Goal: Information Seeking & Learning: Learn about a topic

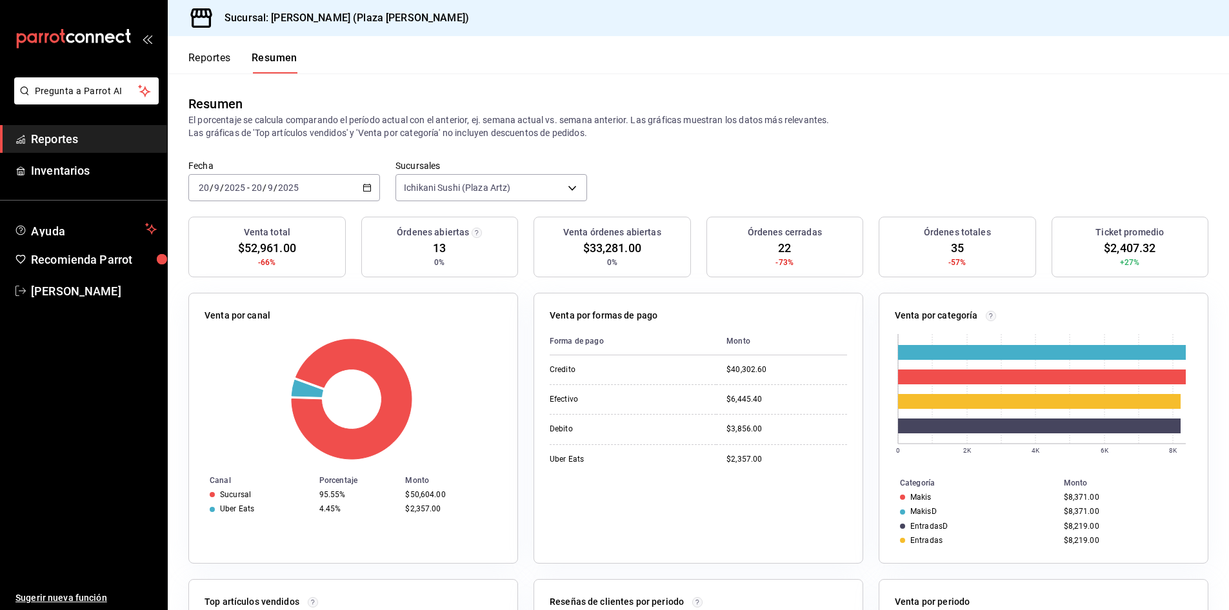
click at [93, 141] on span "Reportes" at bounding box center [94, 138] width 126 height 17
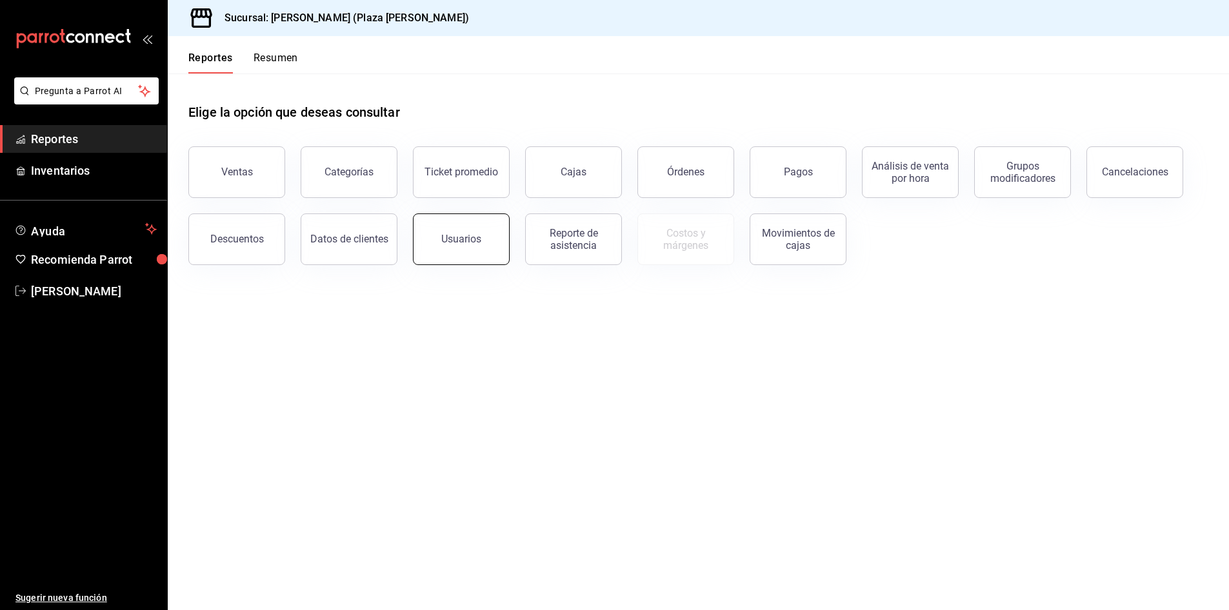
click at [433, 231] on button "Usuarios" at bounding box center [461, 240] width 97 height 52
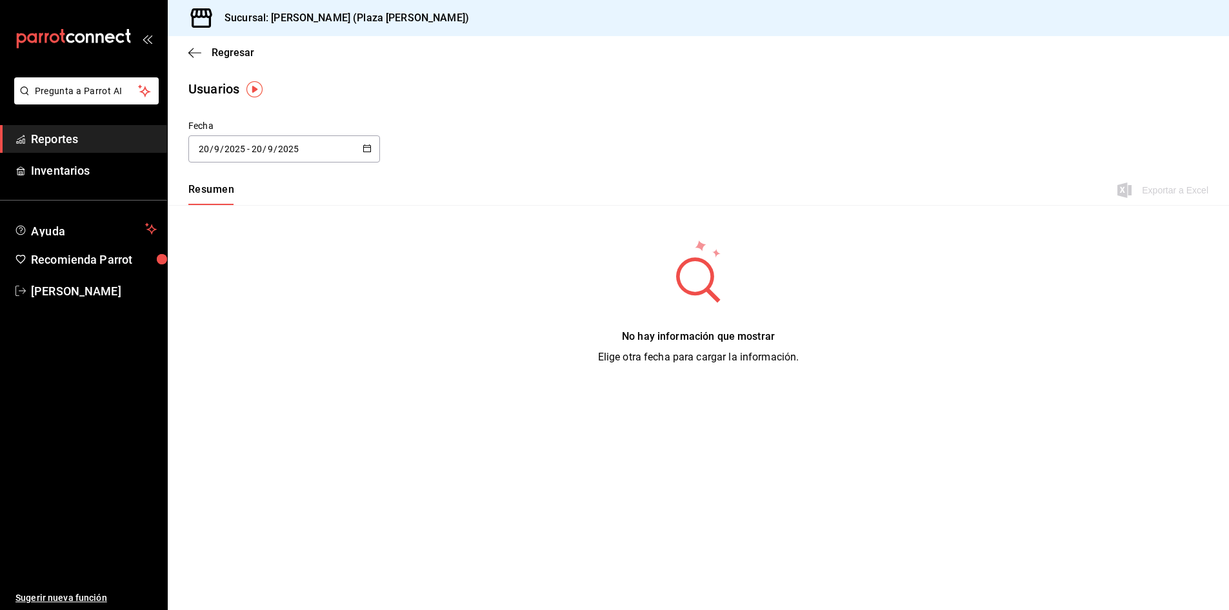
click at [365, 148] on icon "button" at bounding box center [367, 148] width 9 height 9
click at [229, 275] on li "Mes actual" at bounding box center [249, 277] width 122 height 29
type input "2025-09-01"
type input "1"
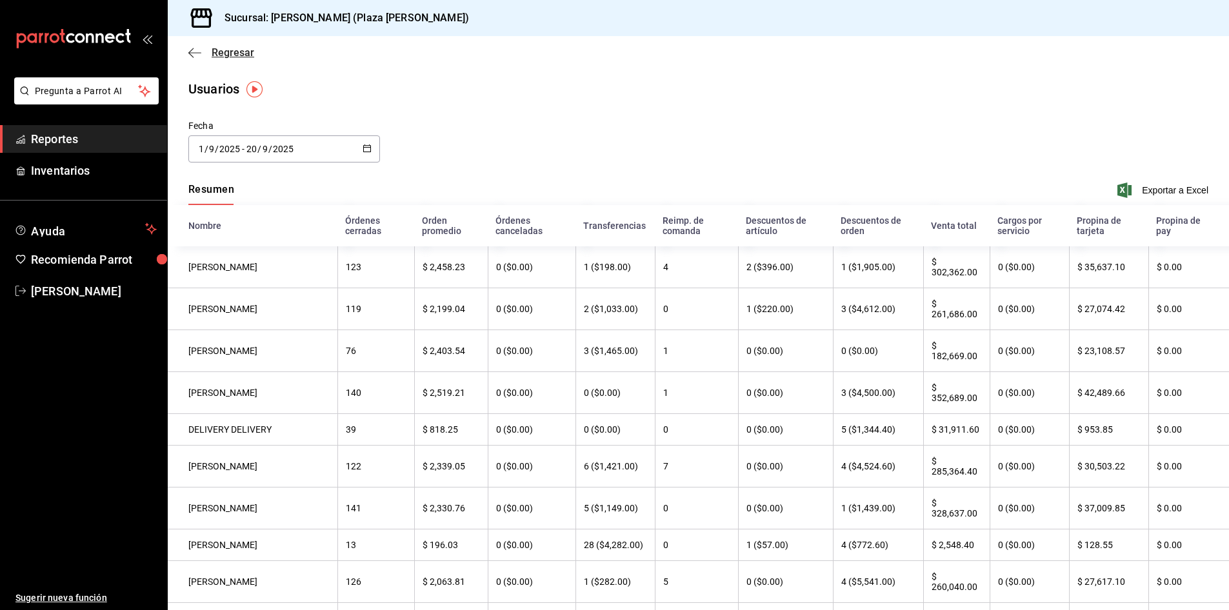
click at [232, 52] on span "Regresar" at bounding box center [233, 52] width 43 height 12
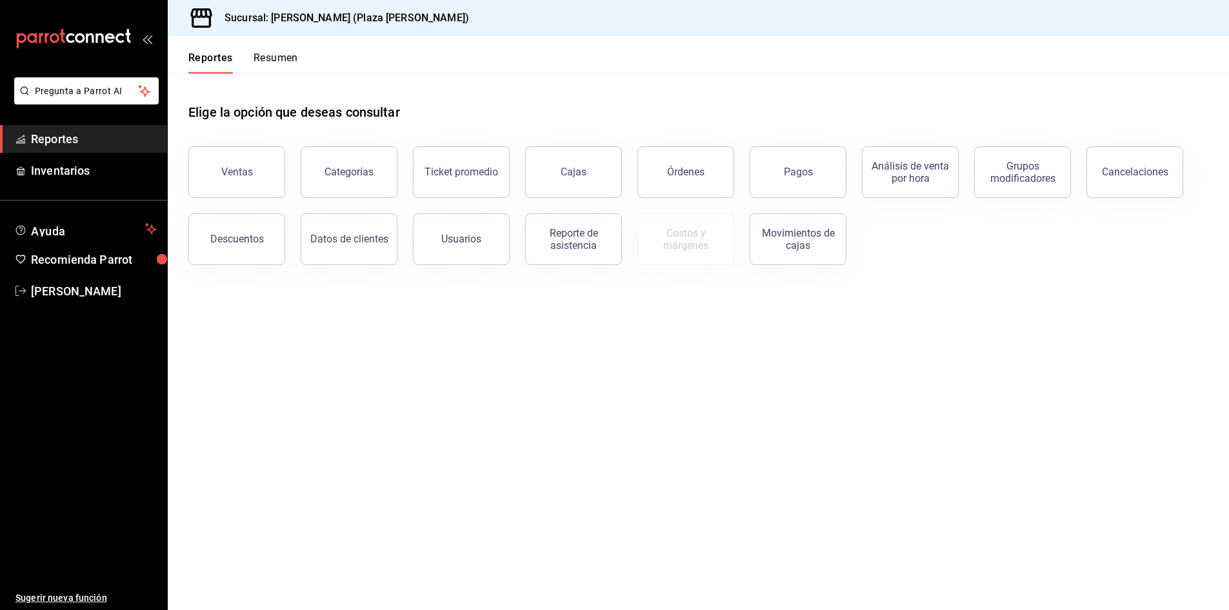
click at [268, 60] on button "Resumen" at bounding box center [276, 63] width 45 height 22
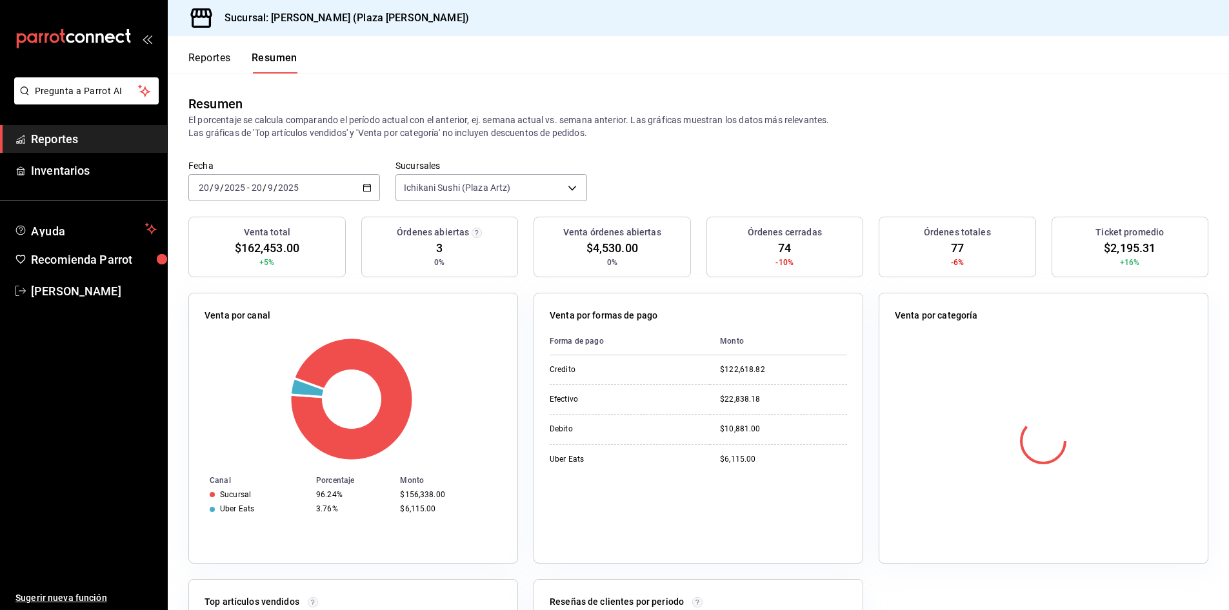
click at [208, 63] on button "Reportes" at bounding box center [209, 63] width 43 height 22
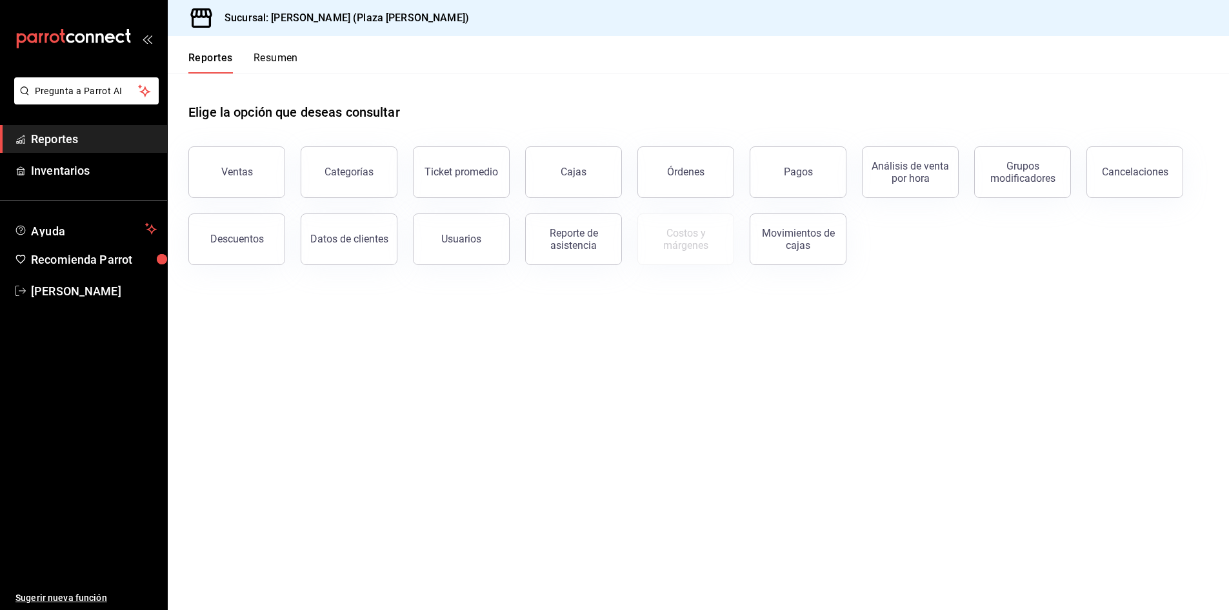
click at [230, 183] on button "Ventas" at bounding box center [236, 172] width 97 height 52
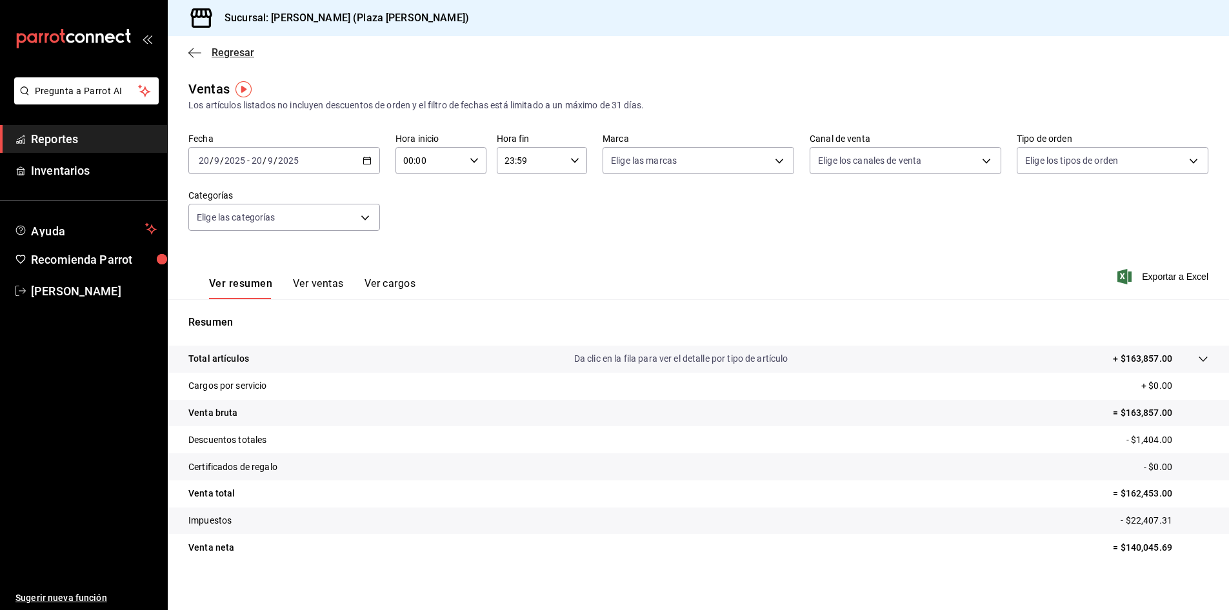
click at [229, 54] on span "Regresar" at bounding box center [233, 52] width 43 height 12
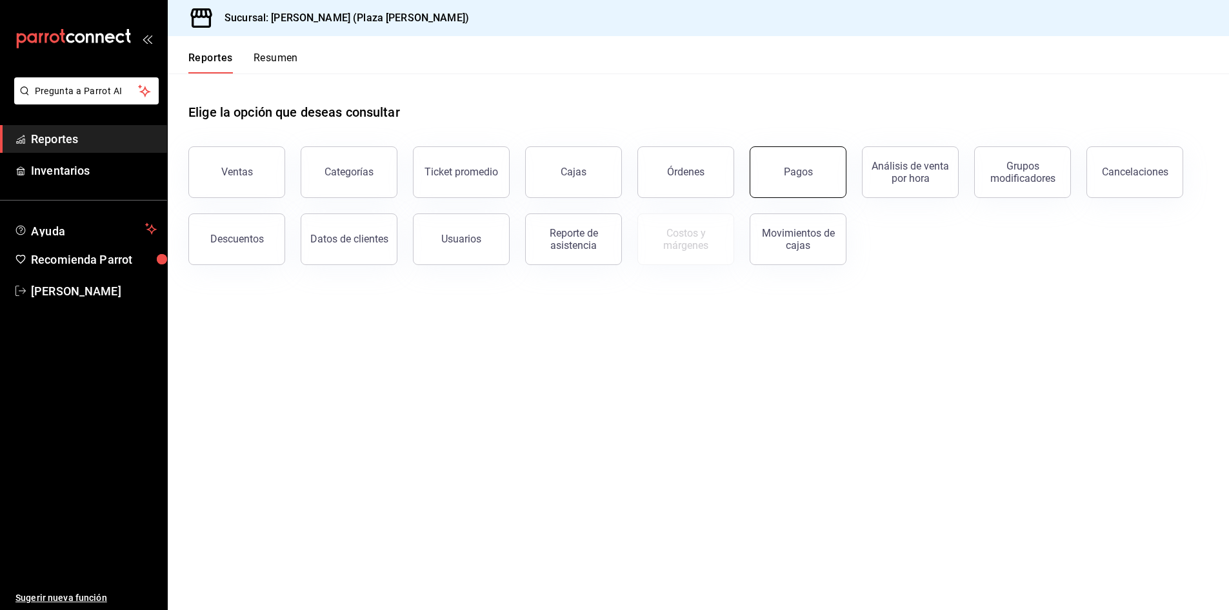
click at [809, 160] on button "Pagos" at bounding box center [798, 172] width 97 height 52
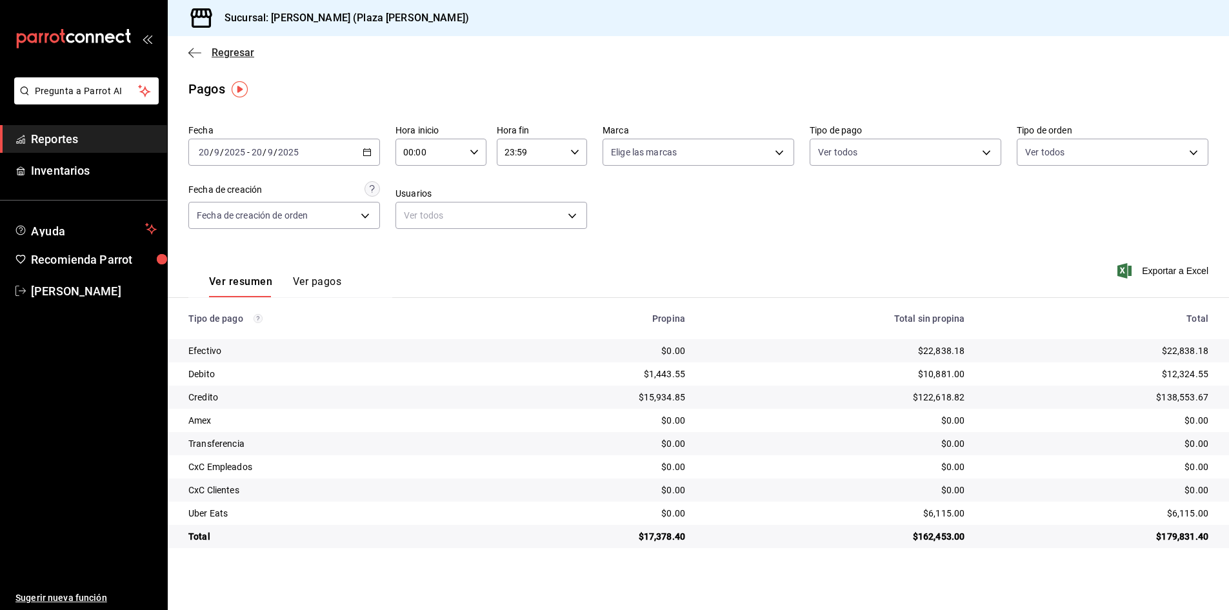
click at [230, 54] on span "Regresar" at bounding box center [233, 52] width 43 height 12
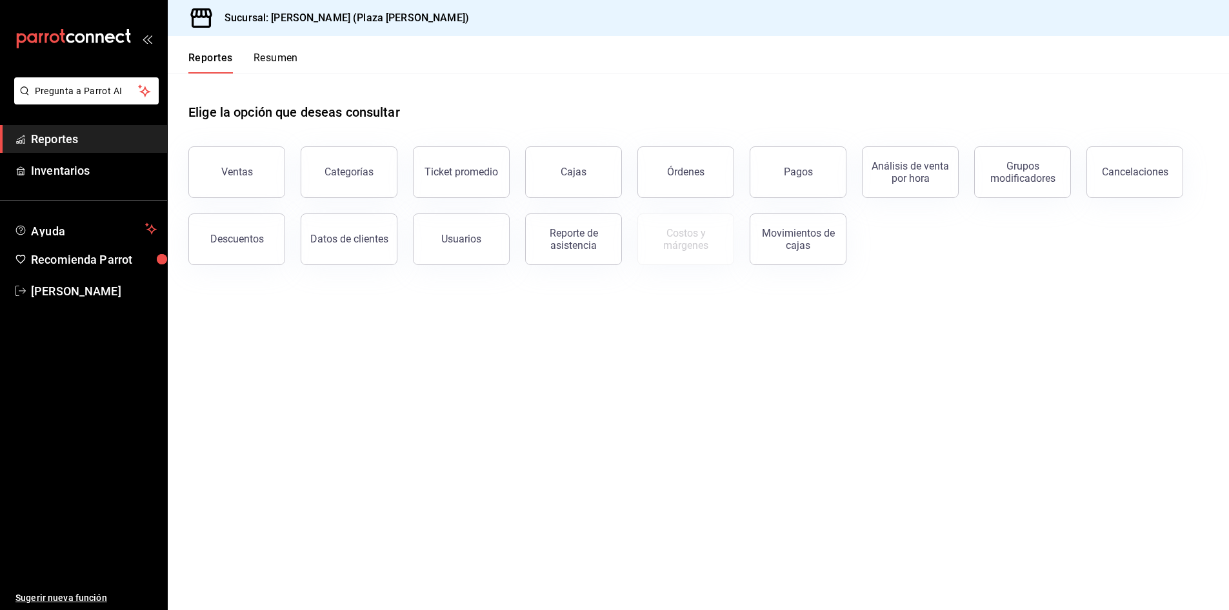
click at [259, 53] on button "Resumen" at bounding box center [276, 63] width 45 height 22
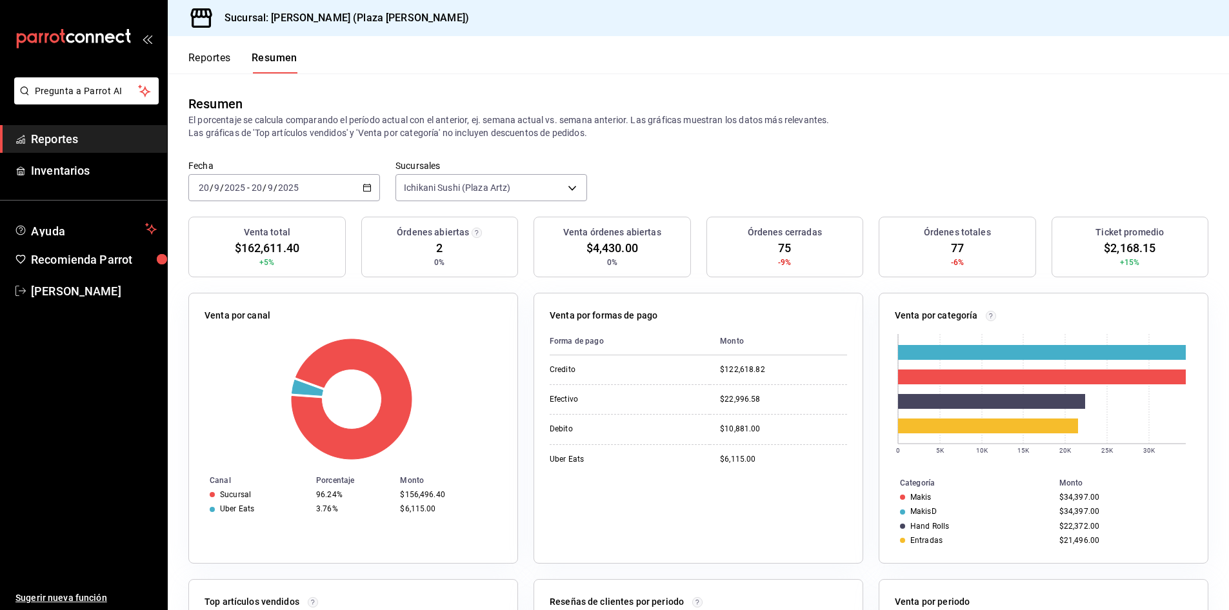
click at [212, 58] on button "Reportes" at bounding box center [209, 63] width 43 height 22
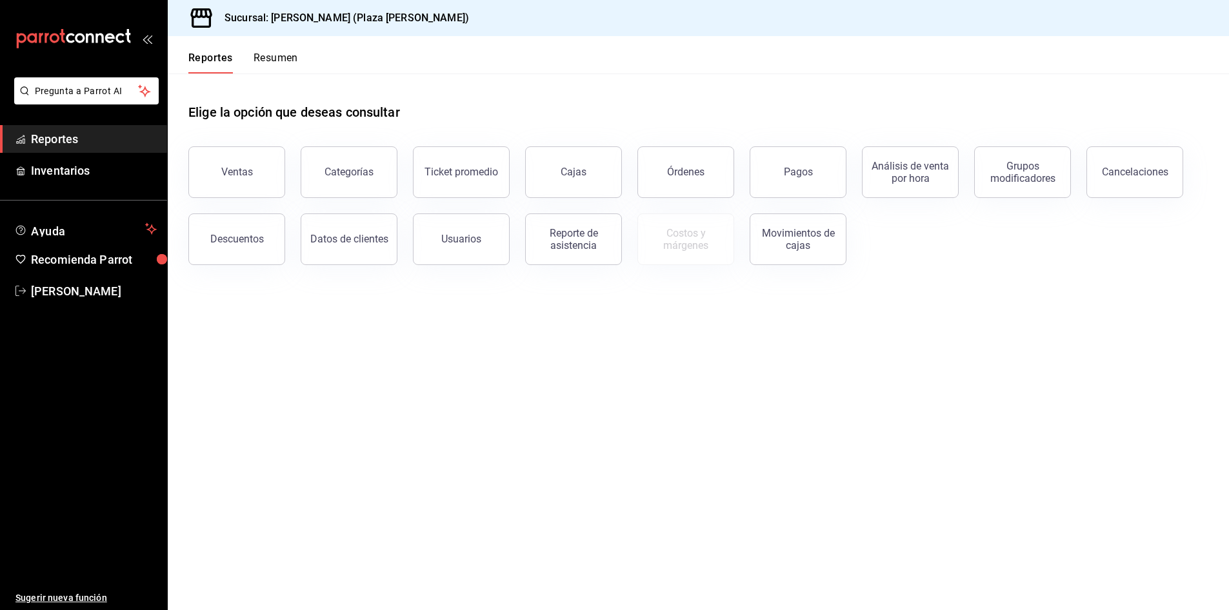
click at [277, 56] on button "Resumen" at bounding box center [276, 63] width 45 height 22
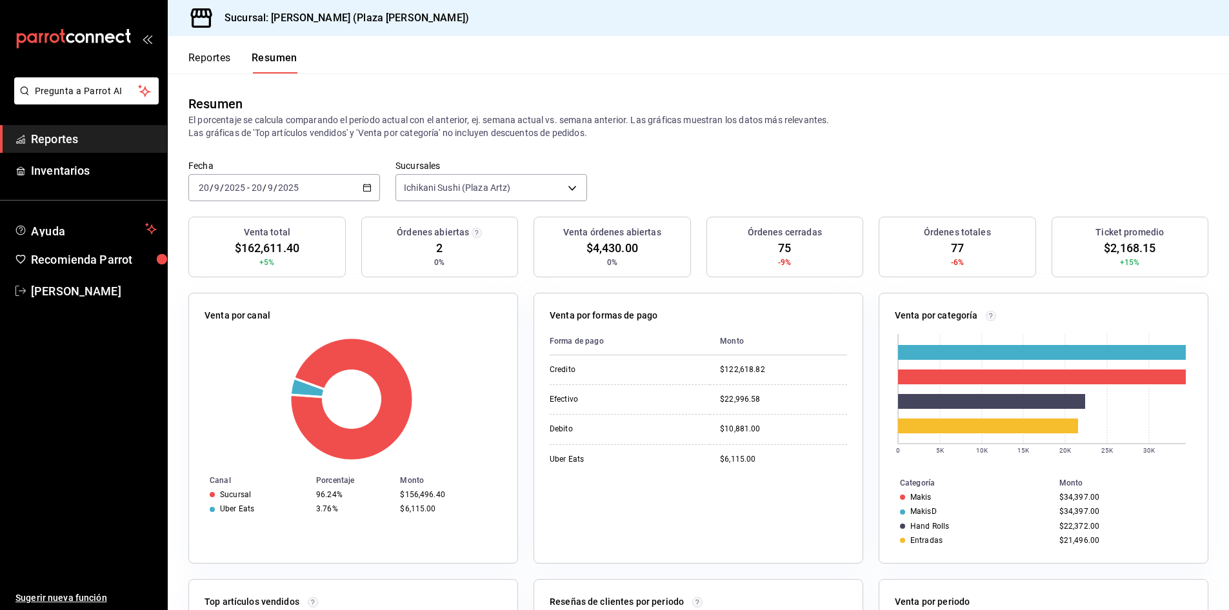
click at [212, 60] on button "Reportes" at bounding box center [209, 63] width 43 height 22
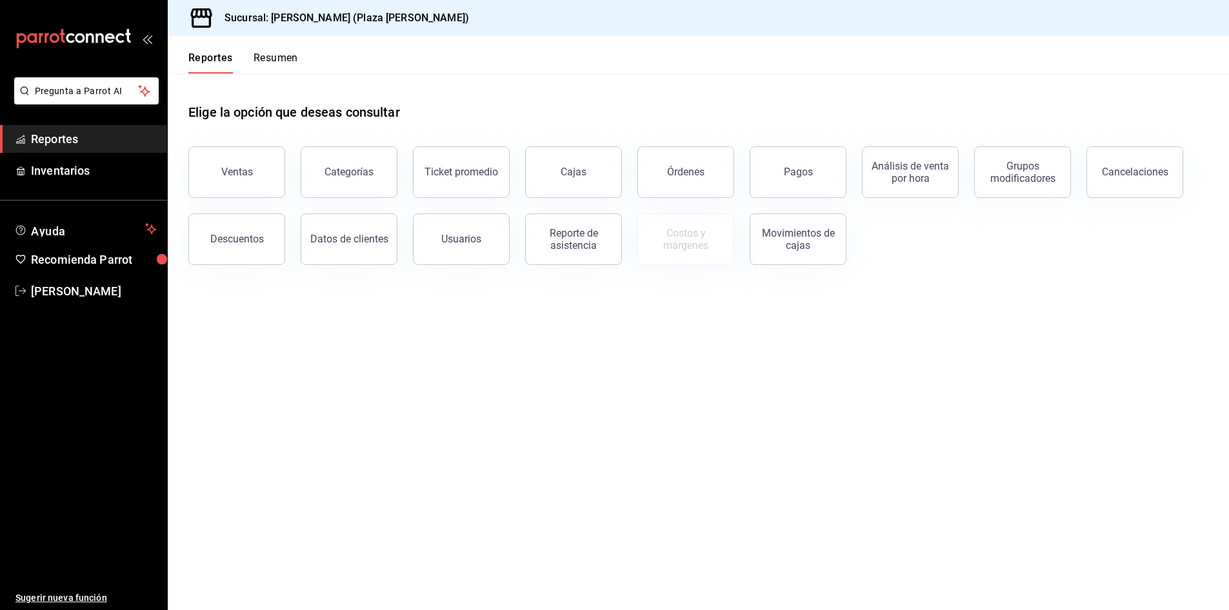
click at [263, 55] on button "Resumen" at bounding box center [276, 63] width 45 height 22
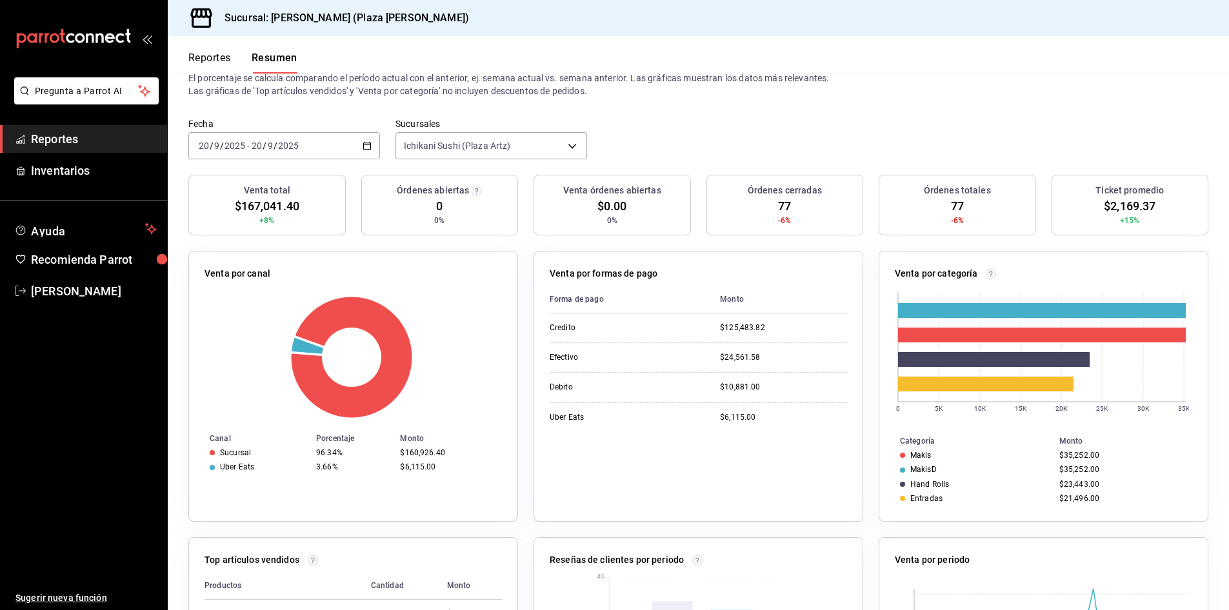
scroll to position [65, 0]
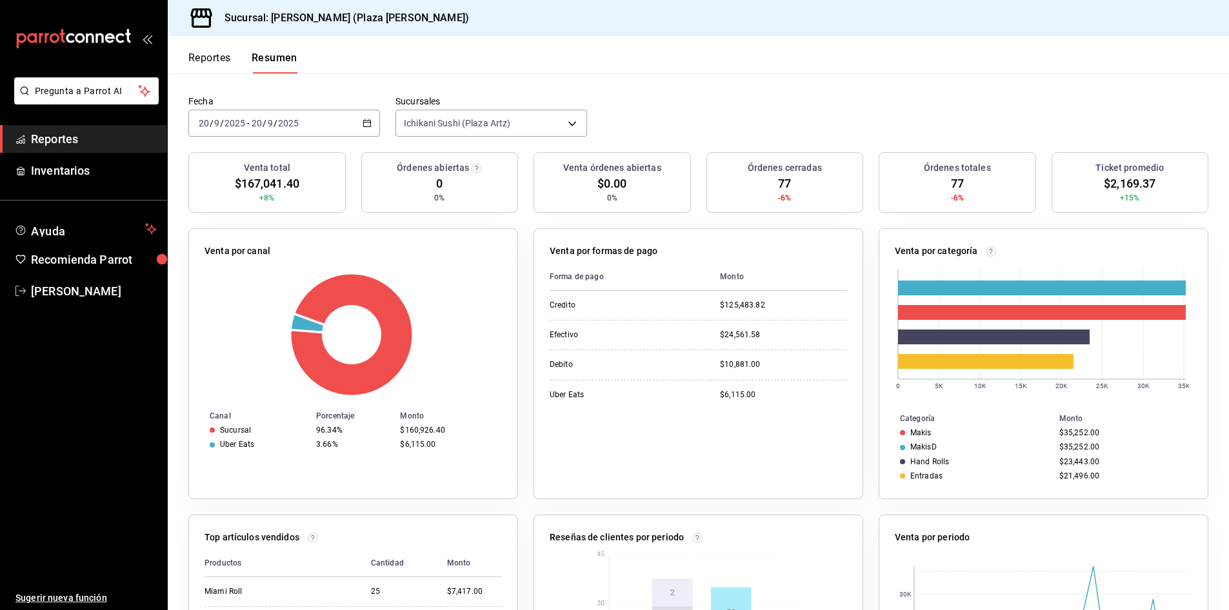
click at [221, 55] on button "Reportes" at bounding box center [209, 63] width 43 height 22
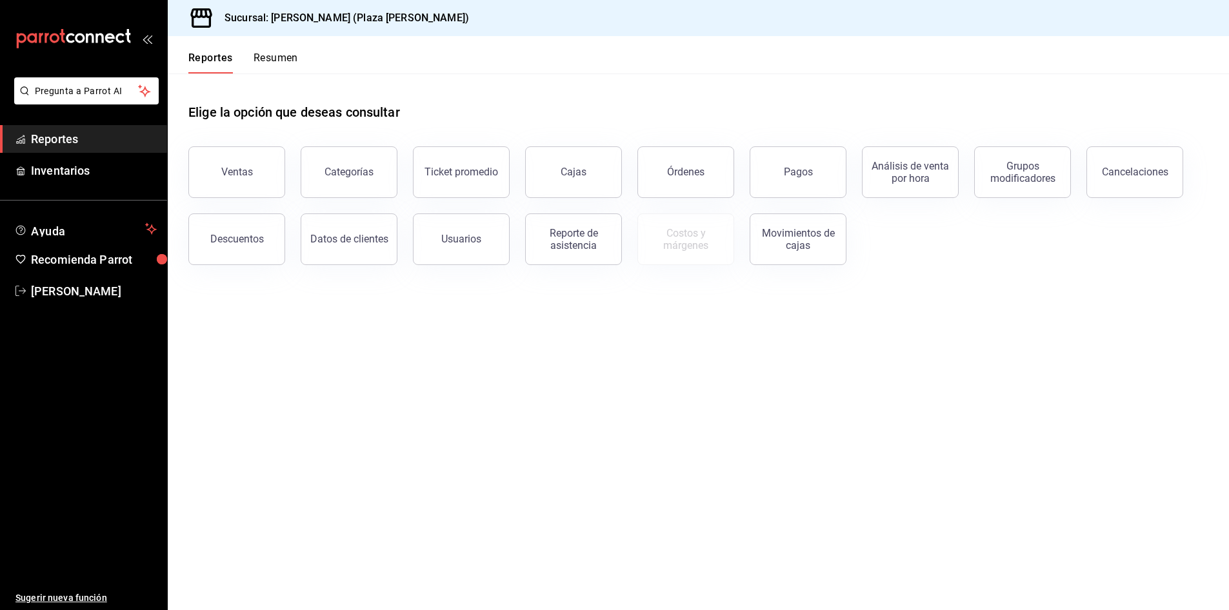
click at [267, 59] on button "Resumen" at bounding box center [276, 63] width 45 height 22
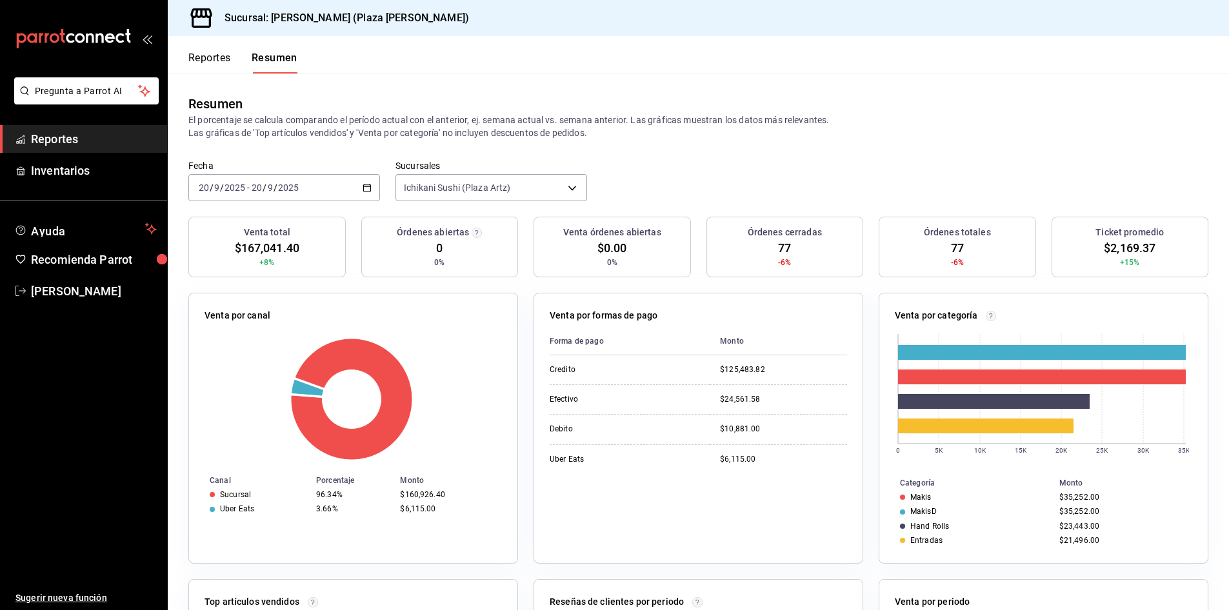
click at [216, 57] on button "Reportes" at bounding box center [209, 63] width 43 height 22
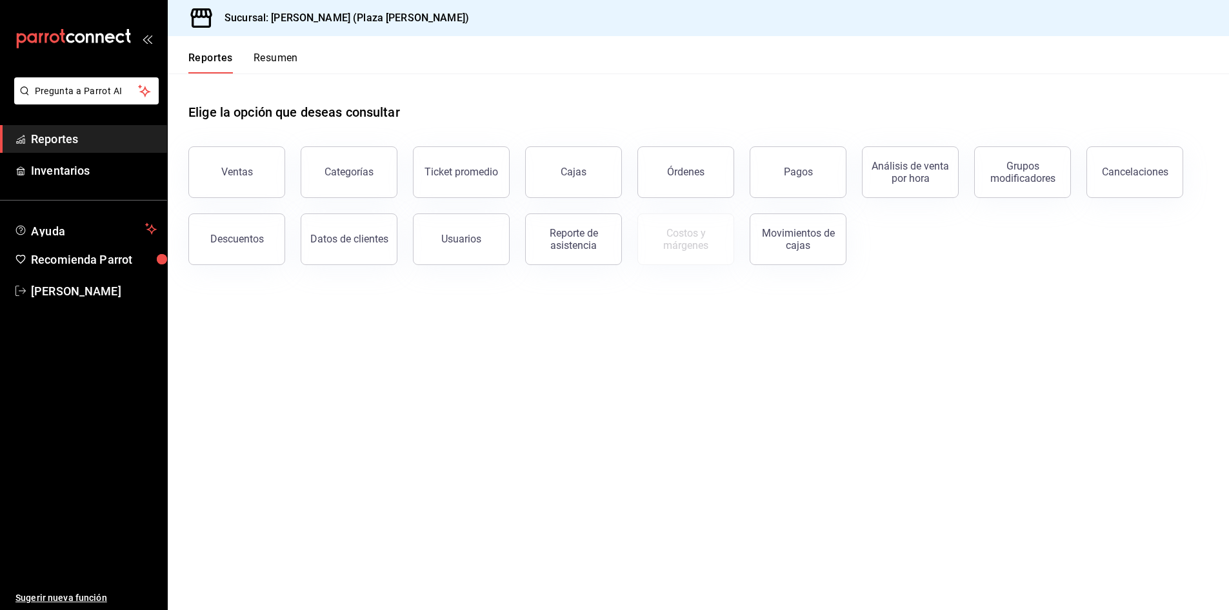
click at [240, 172] on div "Ventas" at bounding box center [237, 172] width 32 height 12
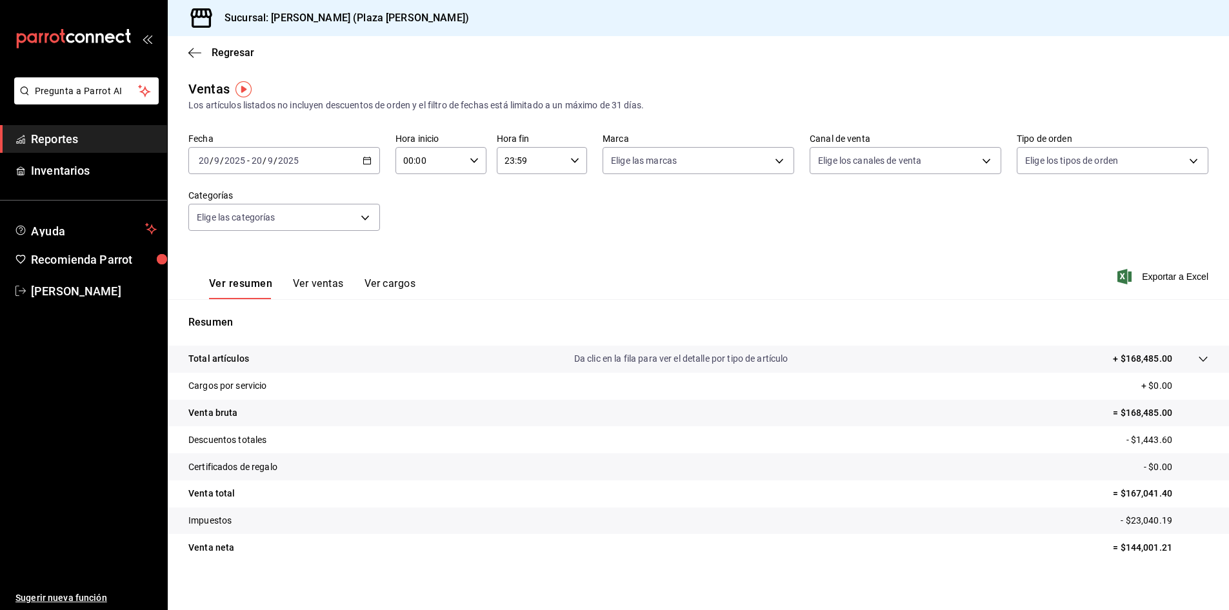
click at [639, 358] on p "Da clic en la fila para ver el detalle por tipo de artículo" at bounding box center [681, 359] width 214 height 14
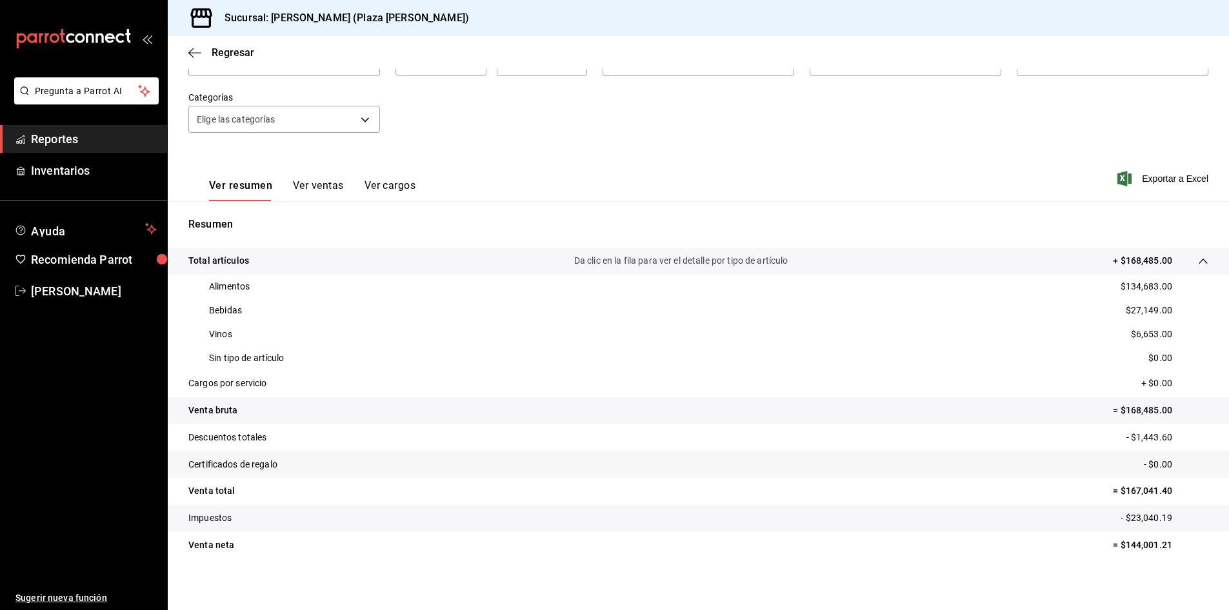
scroll to position [103, 0]
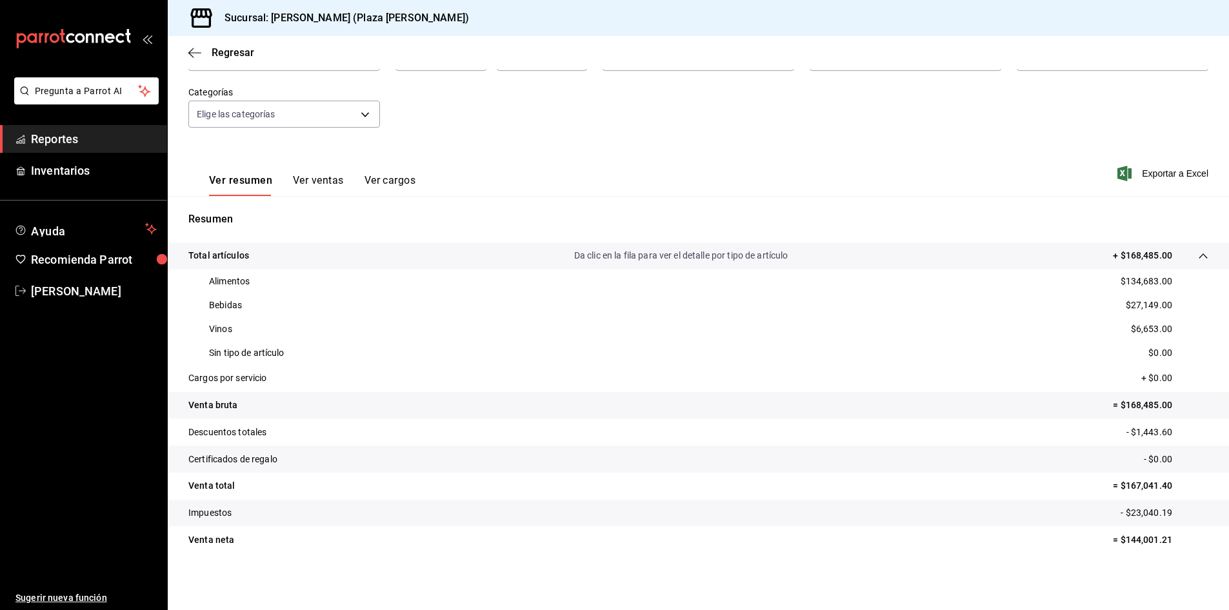
click at [108, 139] on span "Reportes" at bounding box center [94, 138] width 126 height 17
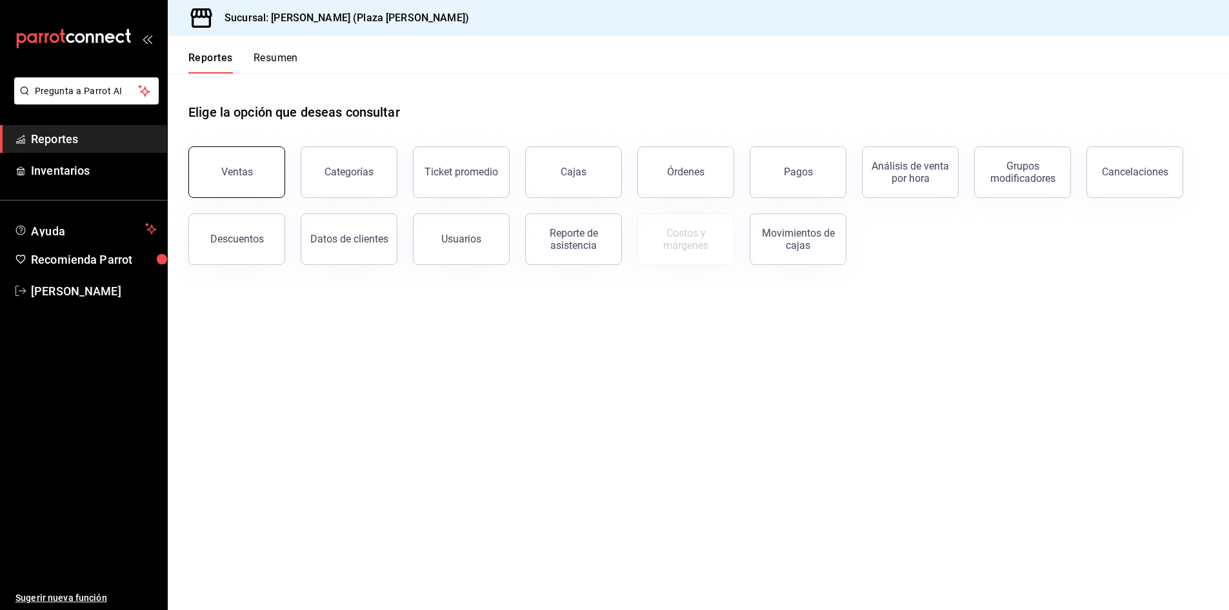
click at [221, 179] on button "Ventas" at bounding box center [236, 172] width 97 height 52
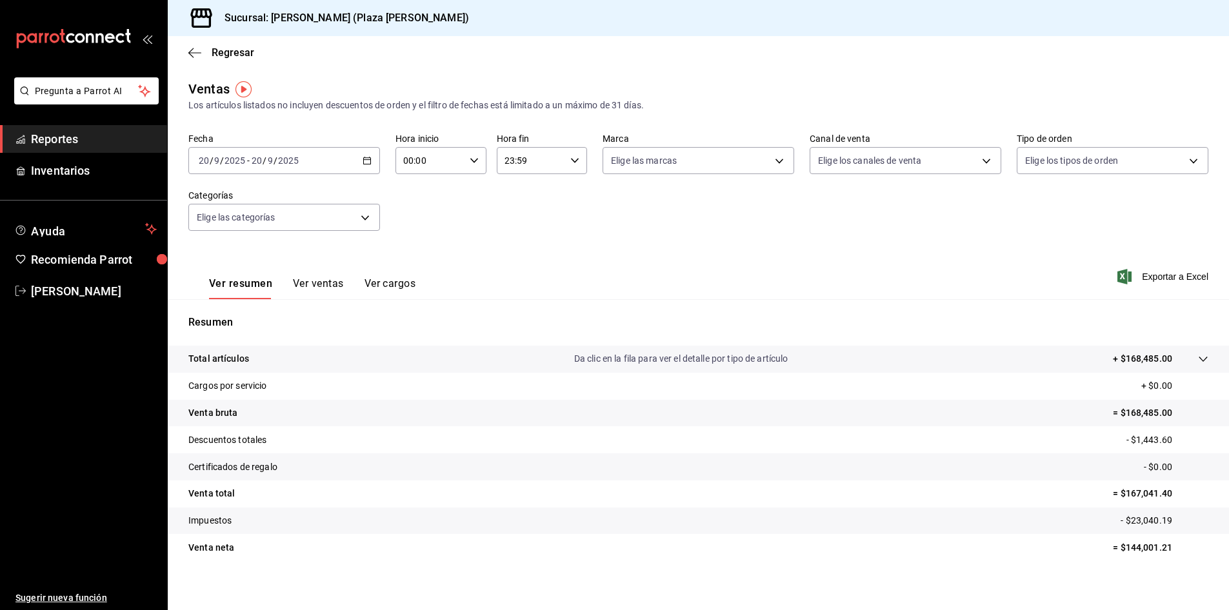
click at [382, 287] on button "Ver cargos" at bounding box center [391, 288] width 52 height 22
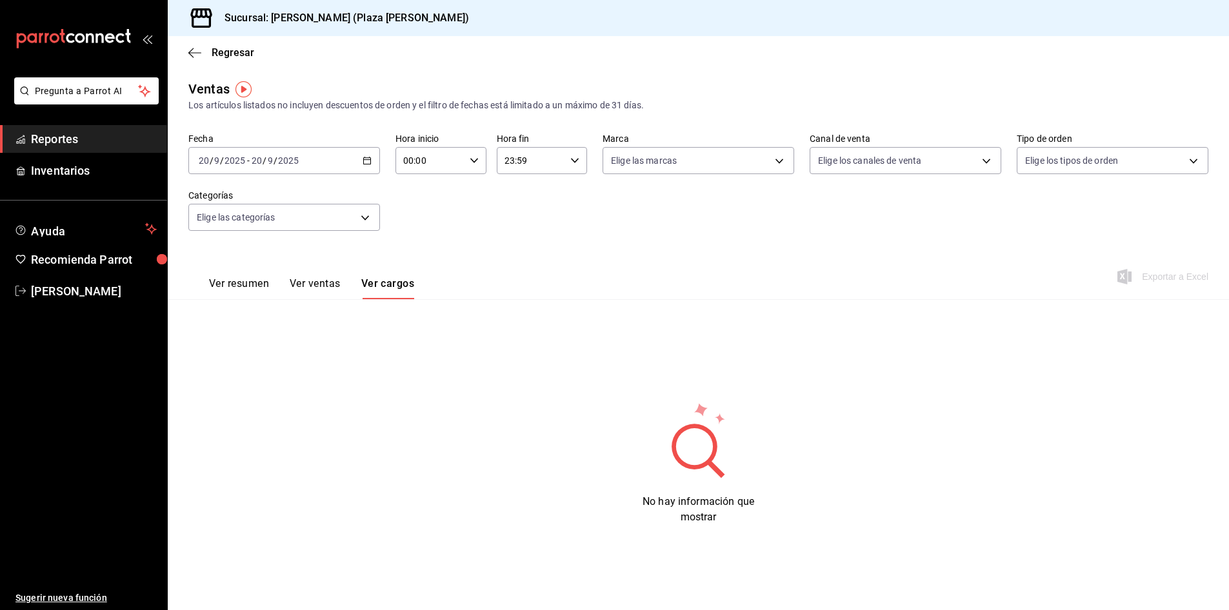
click at [321, 289] on button "Ver ventas" at bounding box center [315, 288] width 51 height 22
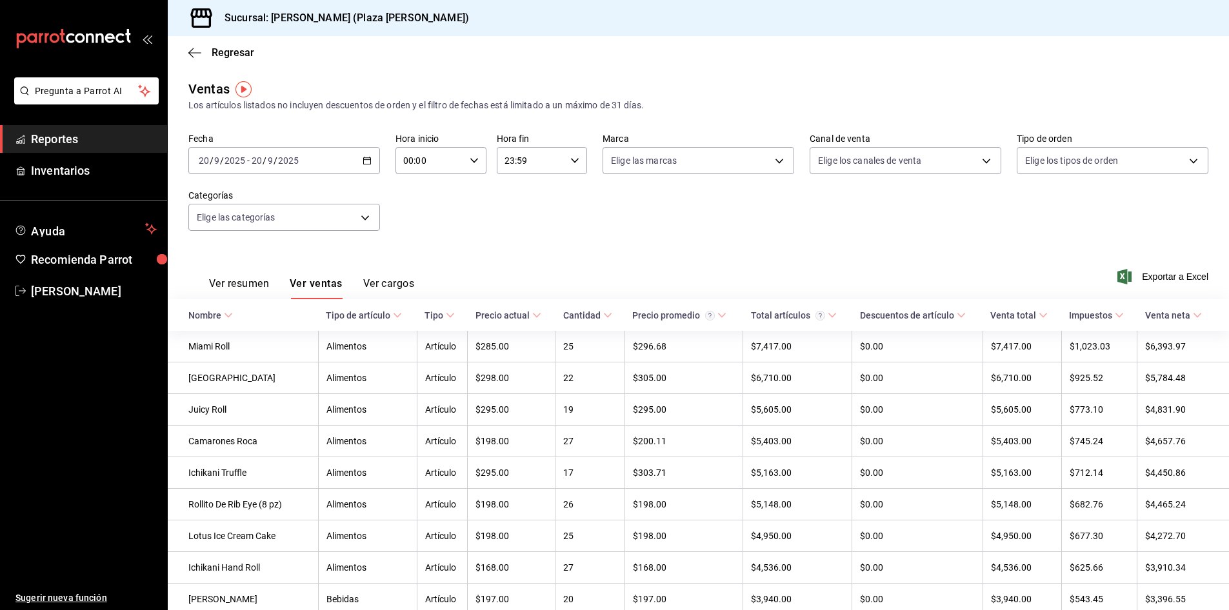
click at [363, 161] on icon "button" at bounding box center [367, 160] width 9 height 9
click at [257, 205] on span "Hoy" at bounding box center [249, 200] width 100 height 14
click at [363, 162] on icon "button" at bounding box center [367, 160] width 9 height 9
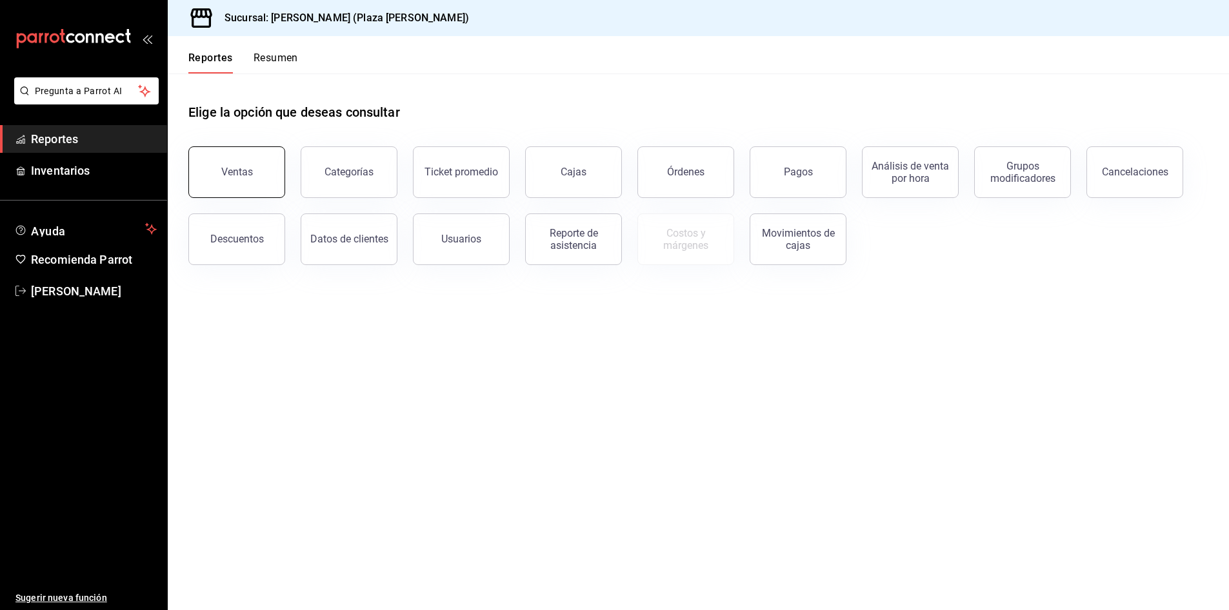
click at [257, 187] on button "Ventas" at bounding box center [236, 172] width 97 height 52
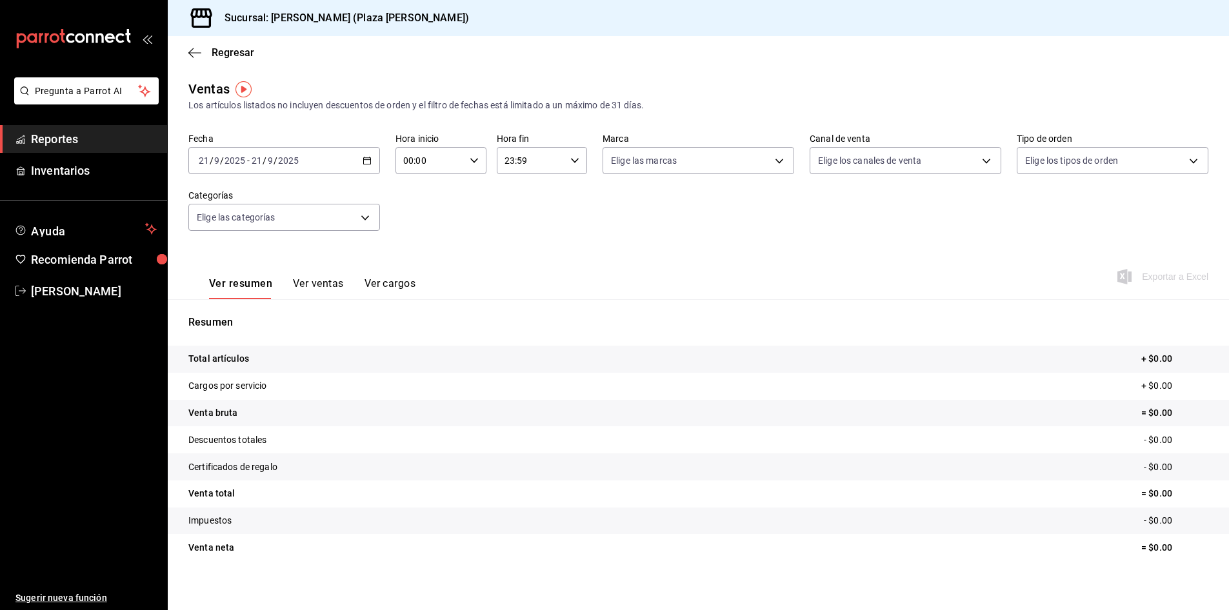
click at [354, 166] on div "2025-09-21 21 / 9 / 2025 - 2025-09-21 21 / 9 / 2025" at bounding box center [284, 160] width 192 height 27
click at [230, 218] on li "Ayer" at bounding box center [249, 228] width 121 height 29
click at [1138, 272] on span "Exportar a Excel" at bounding box center [1164, 276] width 88 height 15
click at [68, 145] on span "Reportes" at bounding box center [94, 138] width 126 height 17
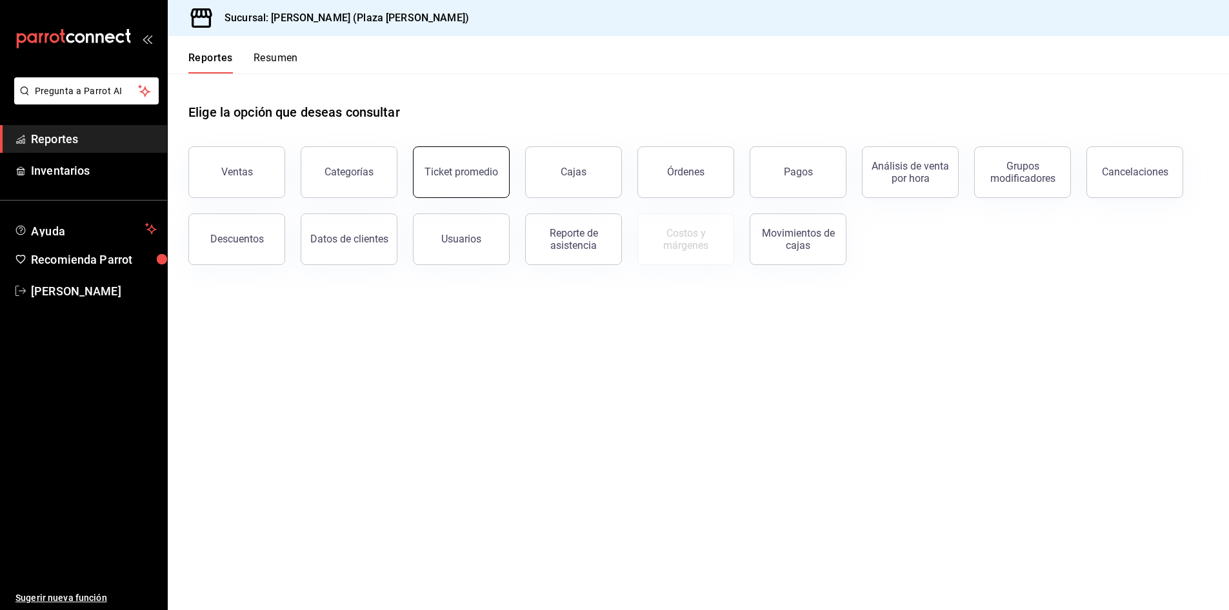
click at [454, 175] on div "Ticket promedio" at bounding box center [462, 172] width 74 height 12
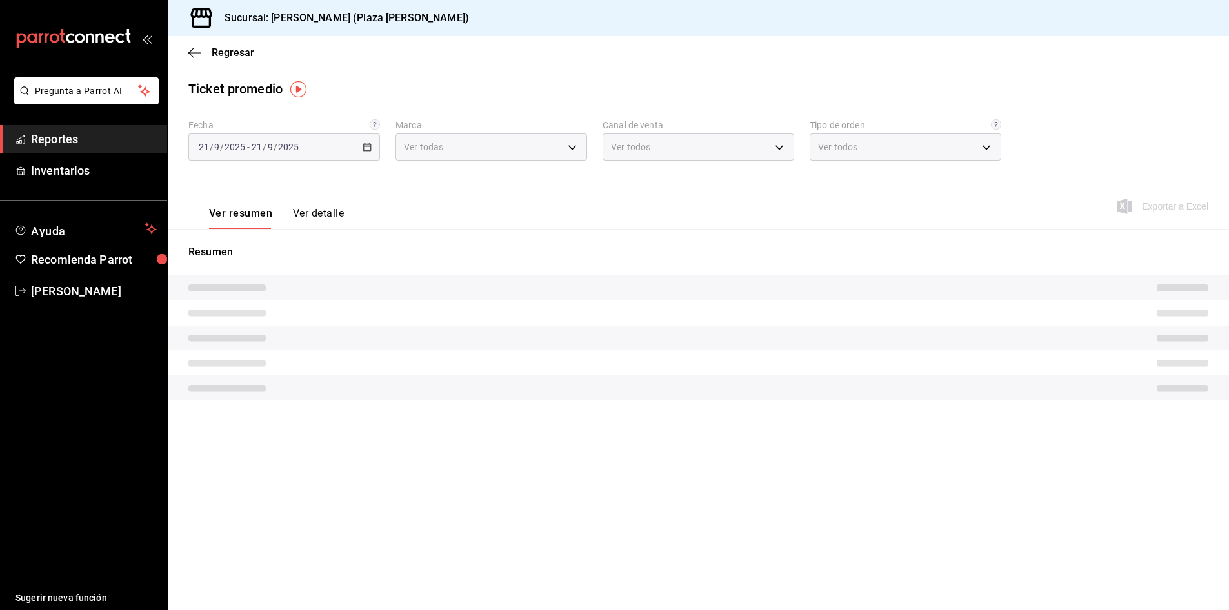
type input "abc0a998-24f3-49b9-87eb-b6f27766d4d5"
type input "PARROT,UBER_EATS,RAPPI,DIDI_FOOD,ONLINE"
type input "c62a6c8a-5deb-4e34-9cb3-511eee532814,EXTERNAL"
click at [316, 150] on div "2025-09-21 21 / 9 / 2025 - 2025-09-21 21 / 9 / 2025" at bounding box center [284, 147] width 192 height 27
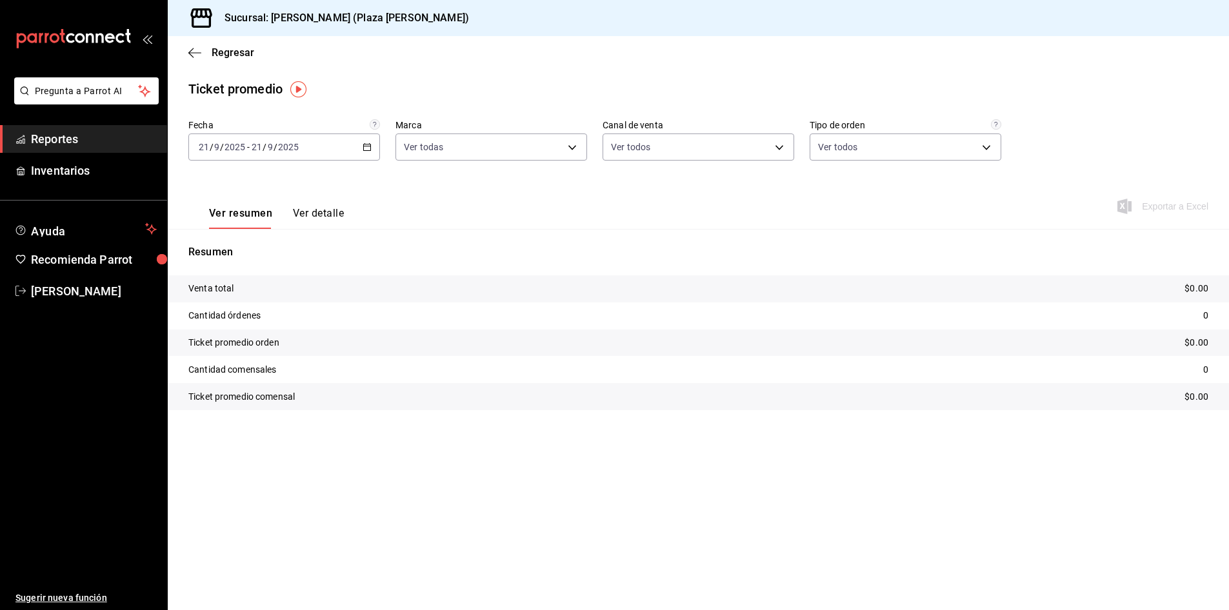
click at [368, 139] on div "2025-09-21 21 / 9 / 2025 - 2025-09-21 21 / 9 / 2025" at bounding box center [284, 147] width 192 height 27
click at [257, 203] on li "Ayer" at bounding box center [249, 215] width 121 height 29
click at [1149, 213] on span "Exportar a Excel" at bounding box center [1164, 206] width 88 height 15
click at [311, 210] on button "Ver detalle" at bounding box center [318, 218] width 51 height 22
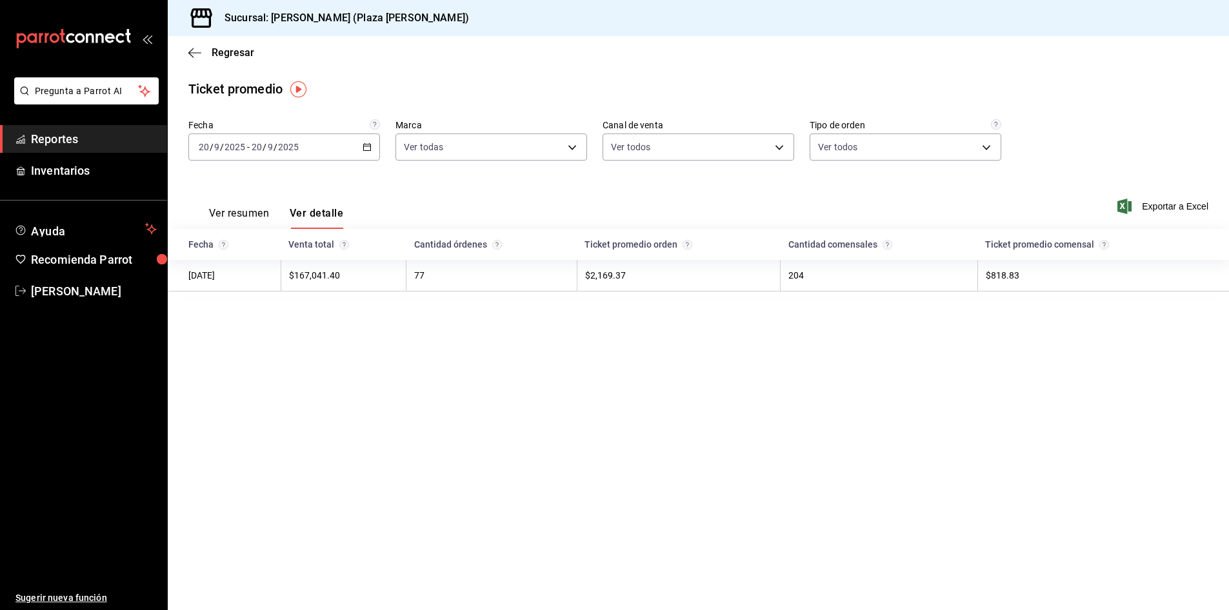
click at [764, 355] on main "Regresar Ticket promedio Fecha 2025-09-20 20 / 9 / 2025 - 2025-09-20 20 / 9 / 2…" at bounding box center [699, 323] width 1062 height 574
click at [93, 143] on span "Reportes" at bounding box center [94, 138] width 126 height 17
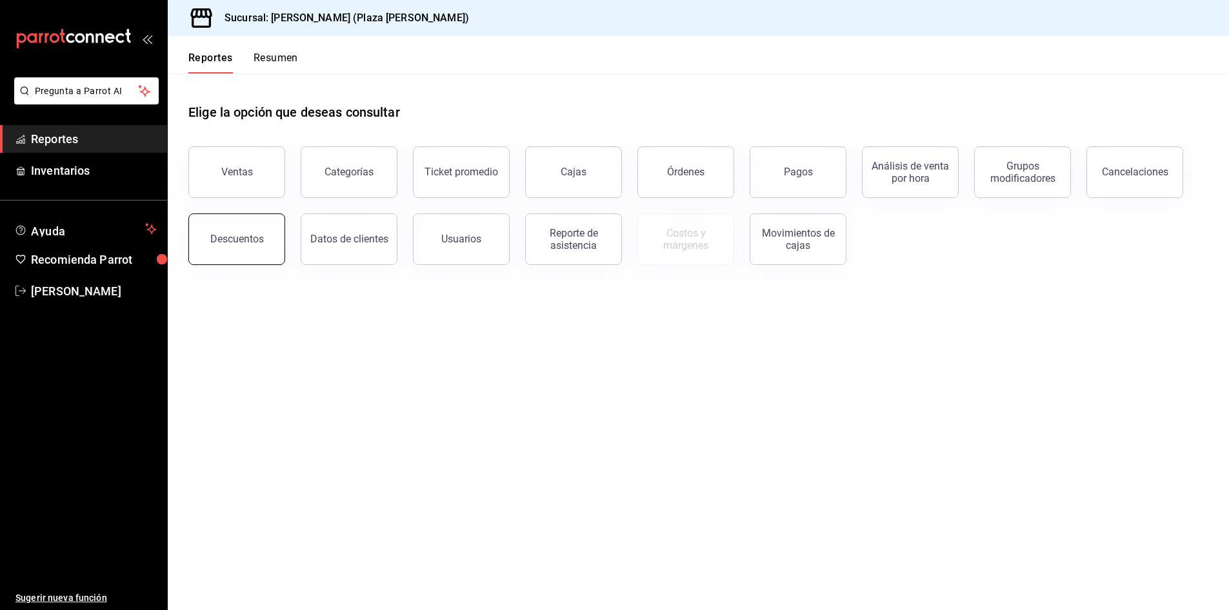
click at [274, 250] on button "Descuentos" at bounding box center [236, 240] width 97 height 52
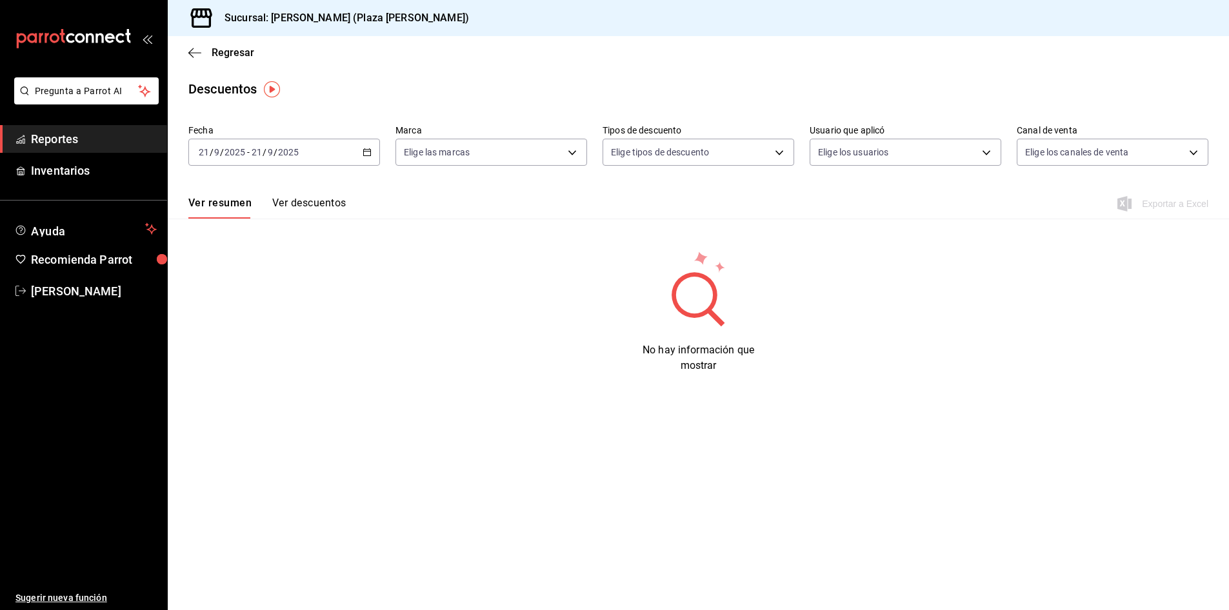
click at [275, 144] on div "2025-09-21 21 / 9 / 2025 - 2025-09-21 21 / 9 / 2025" at bounding box center [284, 152] width 192 height 27
click at [223, 179] on li "Hoy" at bounding box center [249, 191] width 121 height 29
click at [329, 150] on div "2025-09-21 21 / 9 / 2025 - 2025-09-21 21 / 9 / 2025" at bounding box center [284, 152] width 192 height 27
click at [233, 206] on li "Ayer" at bounding box center [249, 220] width 121 height 29
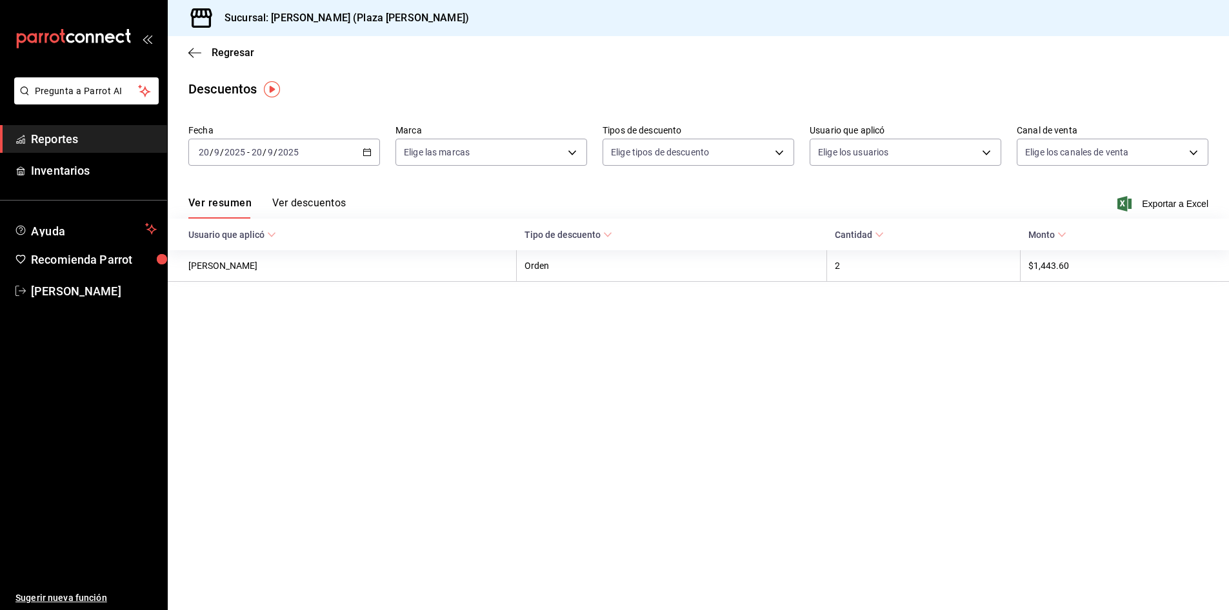
click at [308, 211] on button "Ver descuentos" at bounding box center [309, 208] width 74 height 22
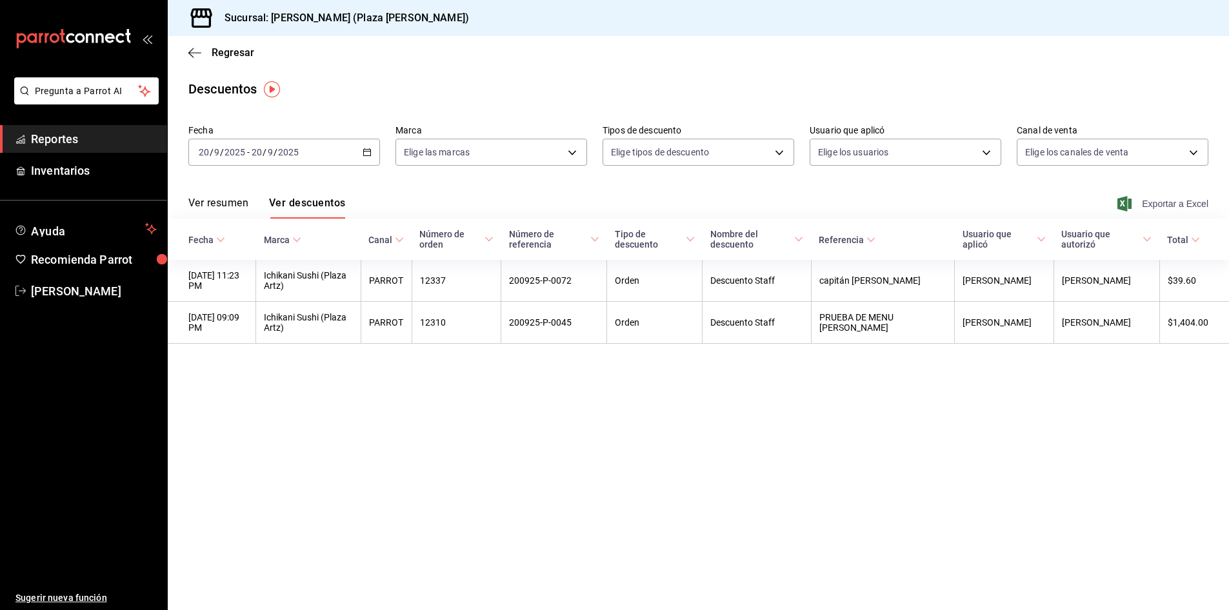
click at [1156, 206] on span "Exportar a Excel" at bounding box center [1164, 203] width 88 height 15
click at [743, 365] on main "Regresar Descuentos Fecha 2025-09-20 20 / 9 / 2025 - 2025-09-20 20 / 9 / 2025 M…" at bounding box center [699, 323] width 1062 height 574
click at [452, 72] on main "Regresar Descuentos Fecha 2025-09-20 20 / 9 / 2025 - 2025-09-20 20 / 9 / 2025 M…" at bounding box center [699, 323] width 1062 height 574
